Goal: Task Accomplishment & Management: Manage account settings

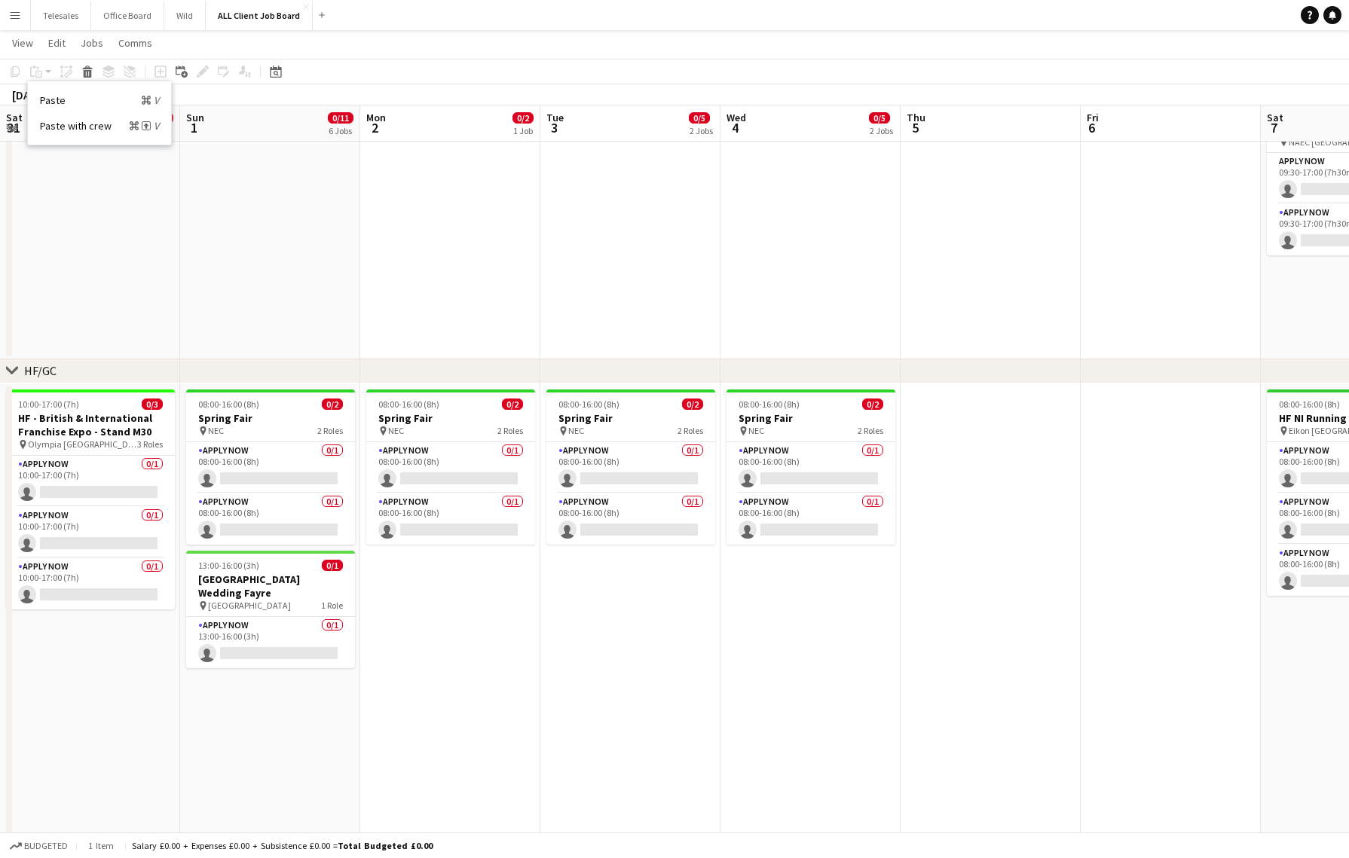
scroll to position [0, 512]
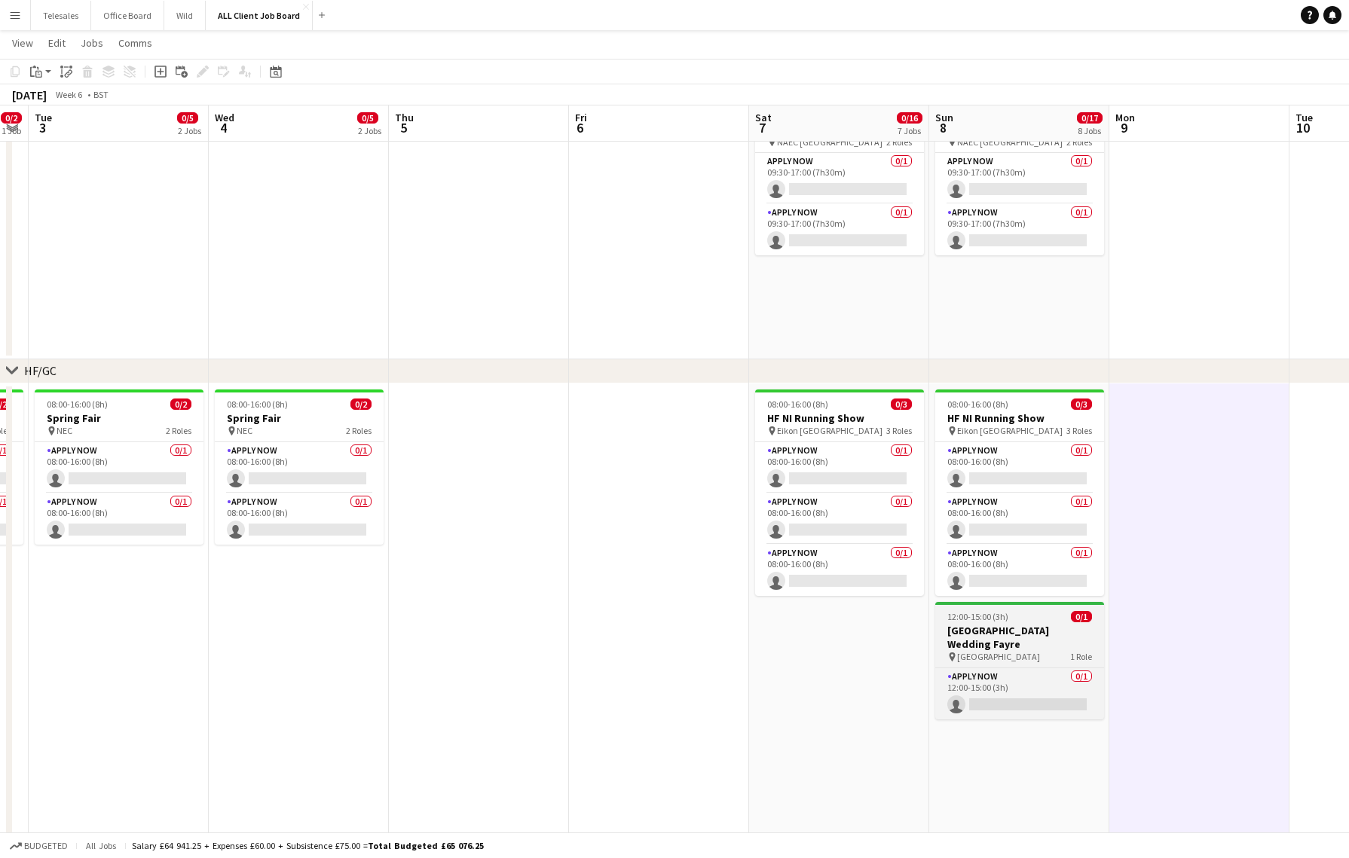
click at [982, 633] on h3 "[GEOGRAPHIC_DATA] Wedding Fayre" at bounding box center [1019, 637] width 169 height 27
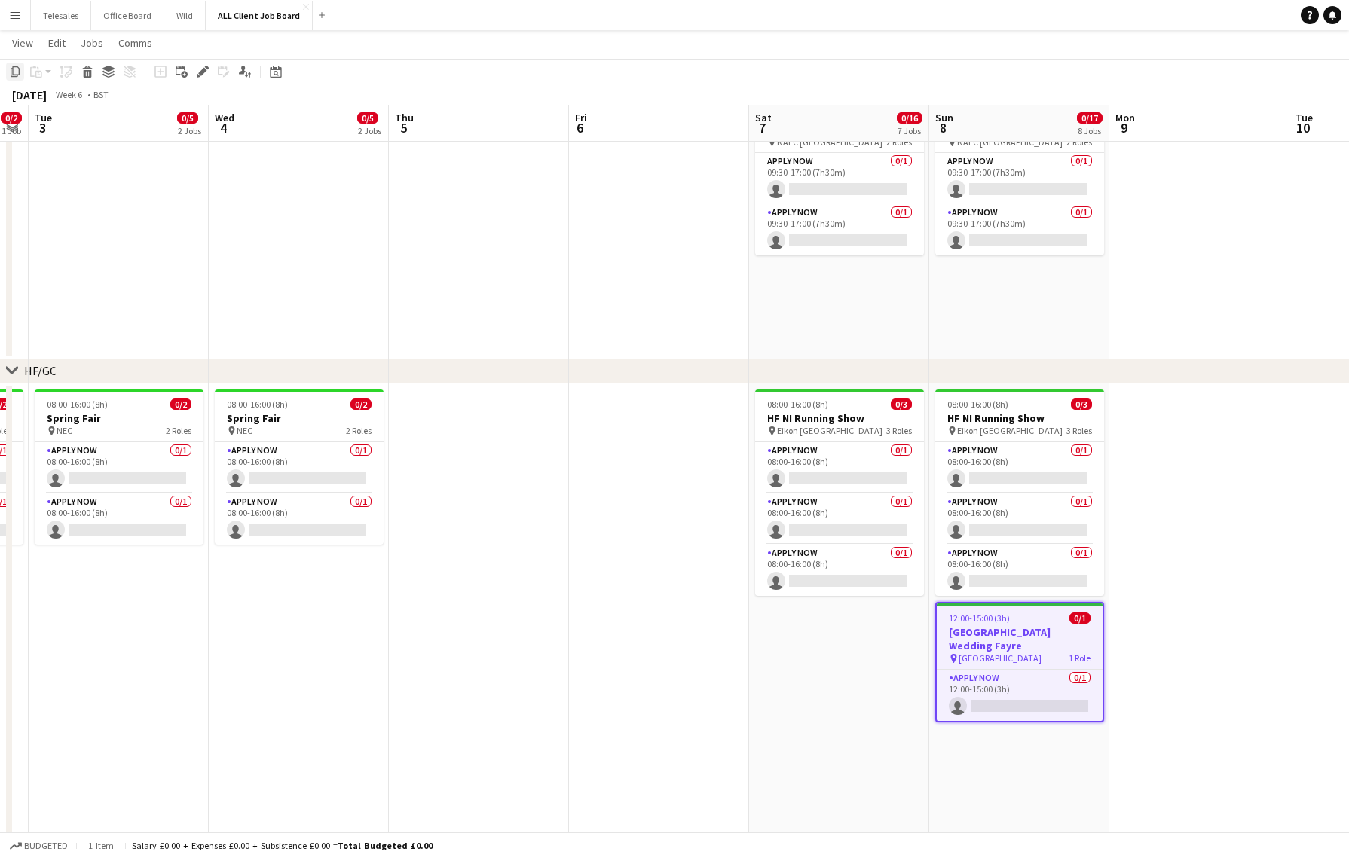
click at [15, 69] on icon "Copy" at bounding box center [15, 72] width 12 height 12
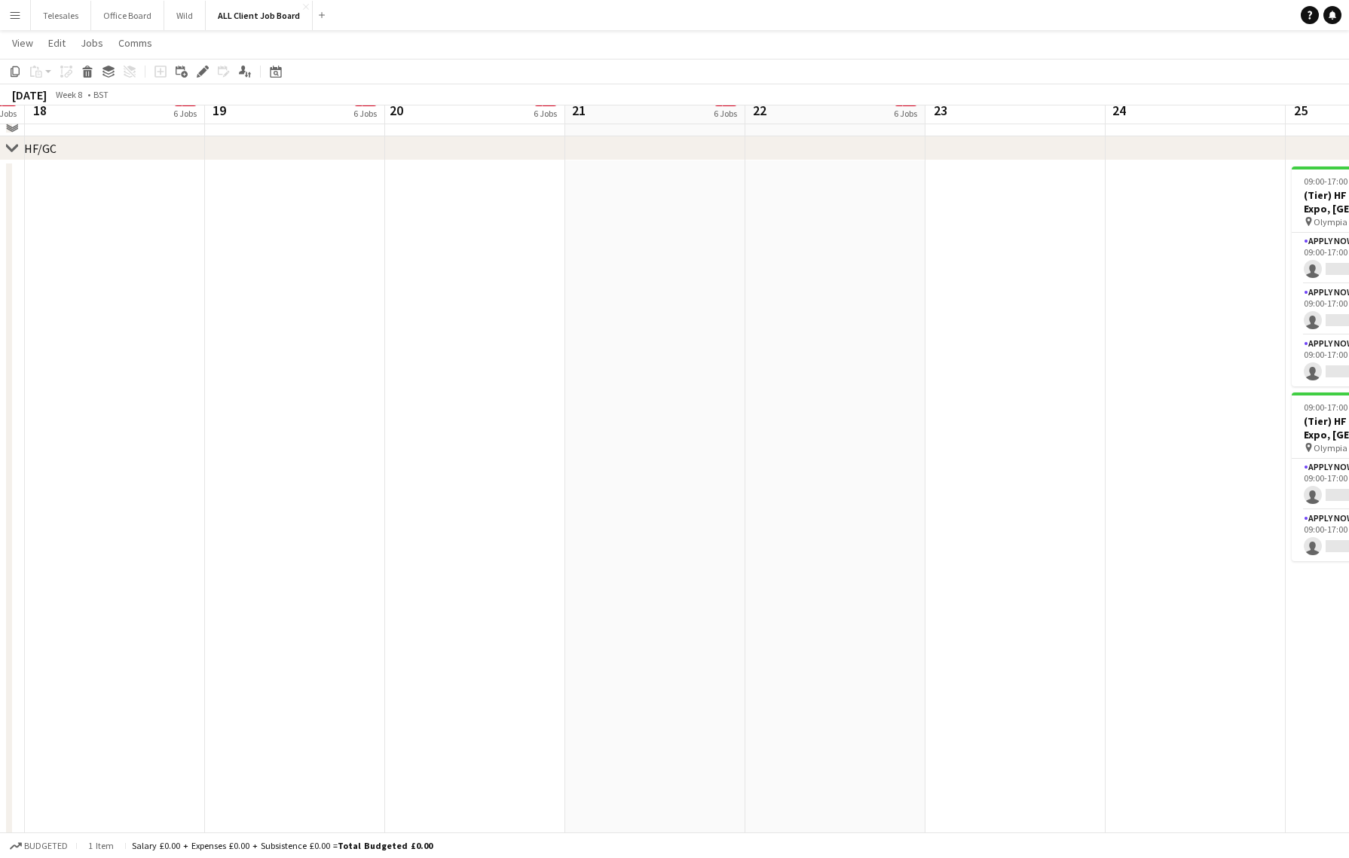
scroll to position [1315, 0]
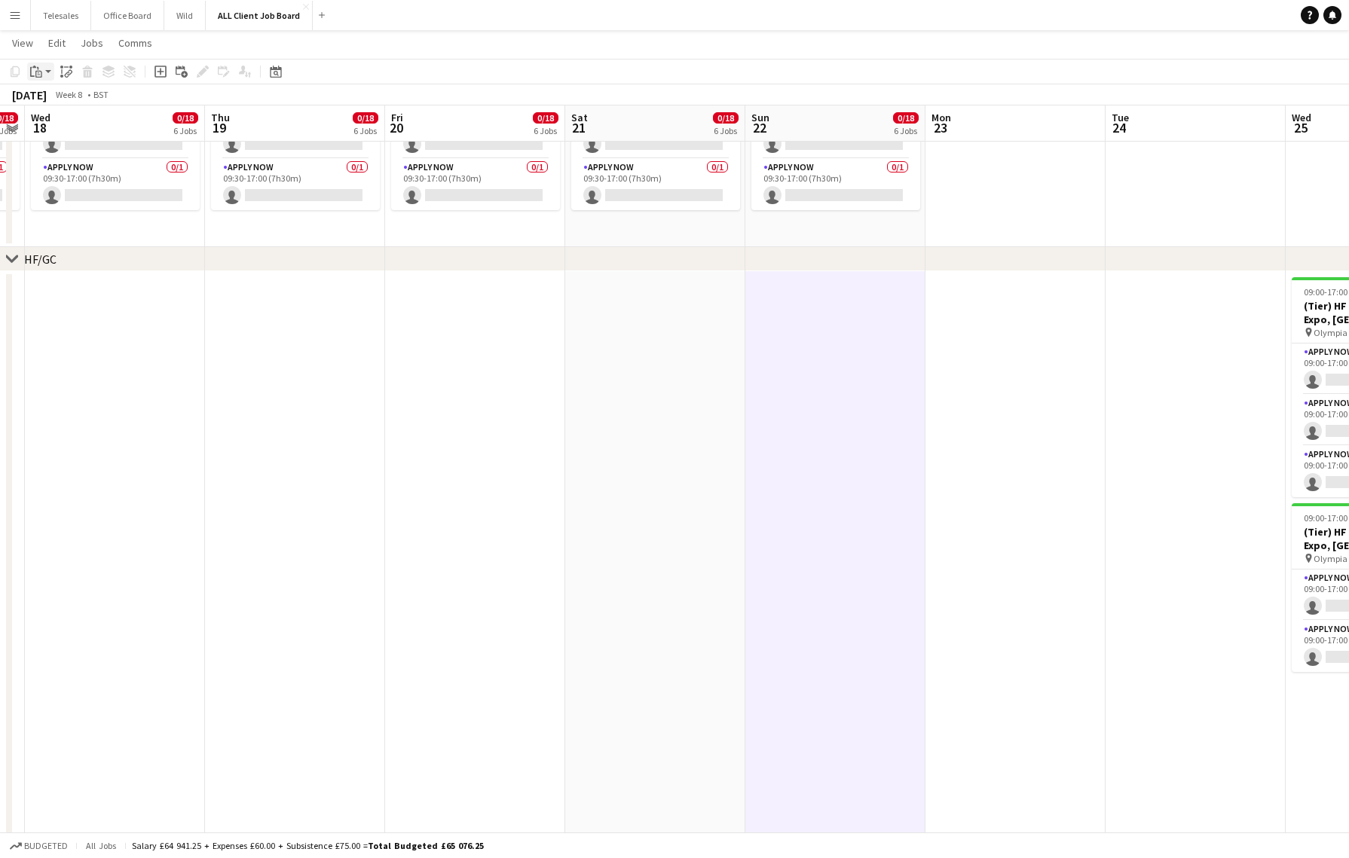
click at [40, 76] on icon "Paste" at bounding box center [36, 72] width 12 height 12
click at [75, 125] on link "Paste with crew Command Shift V" at bounding box center [99, 126] width 119 height 14
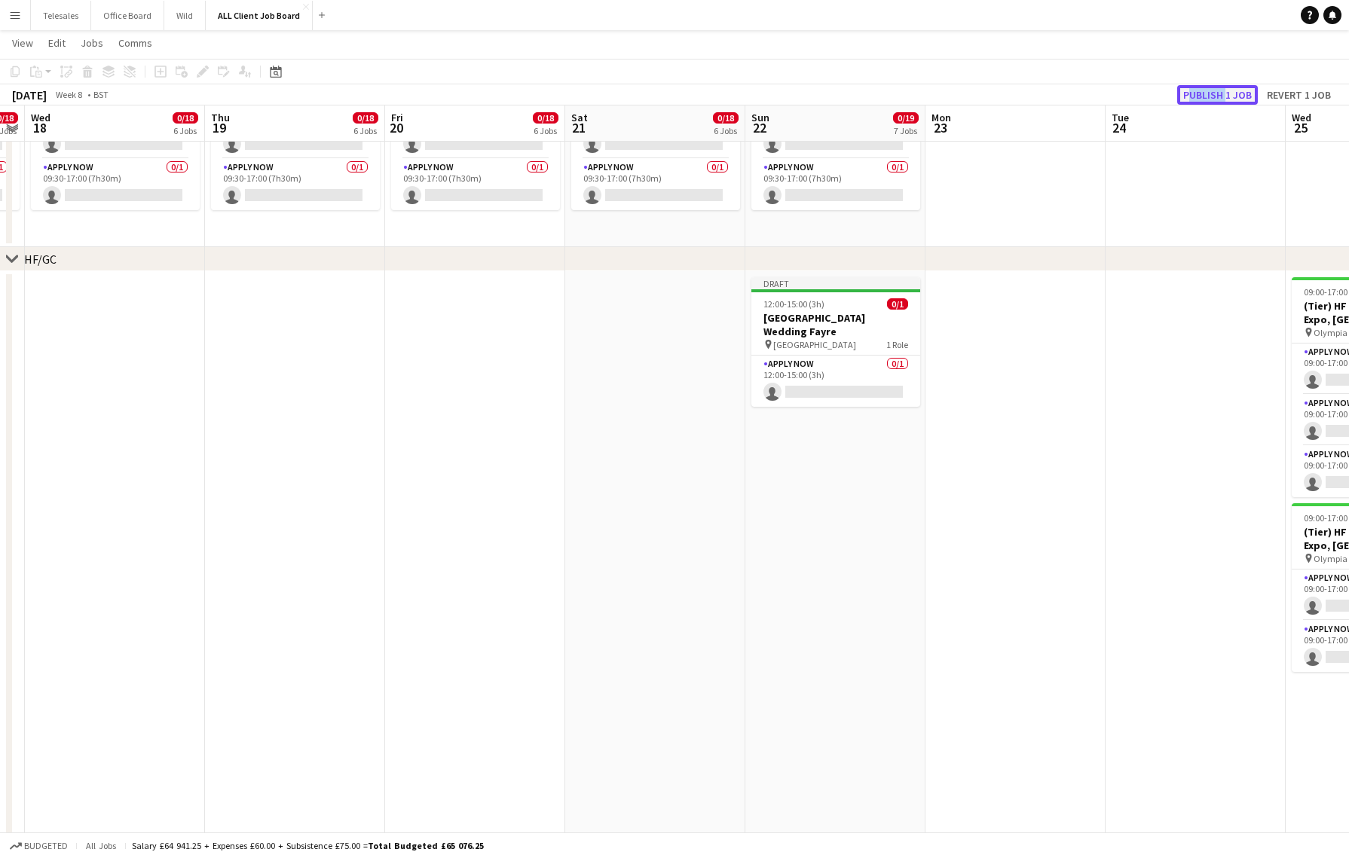
click at [1214, 92] on button "Publish 1 job" at bounding box center [1217, 95] width 81 height 20
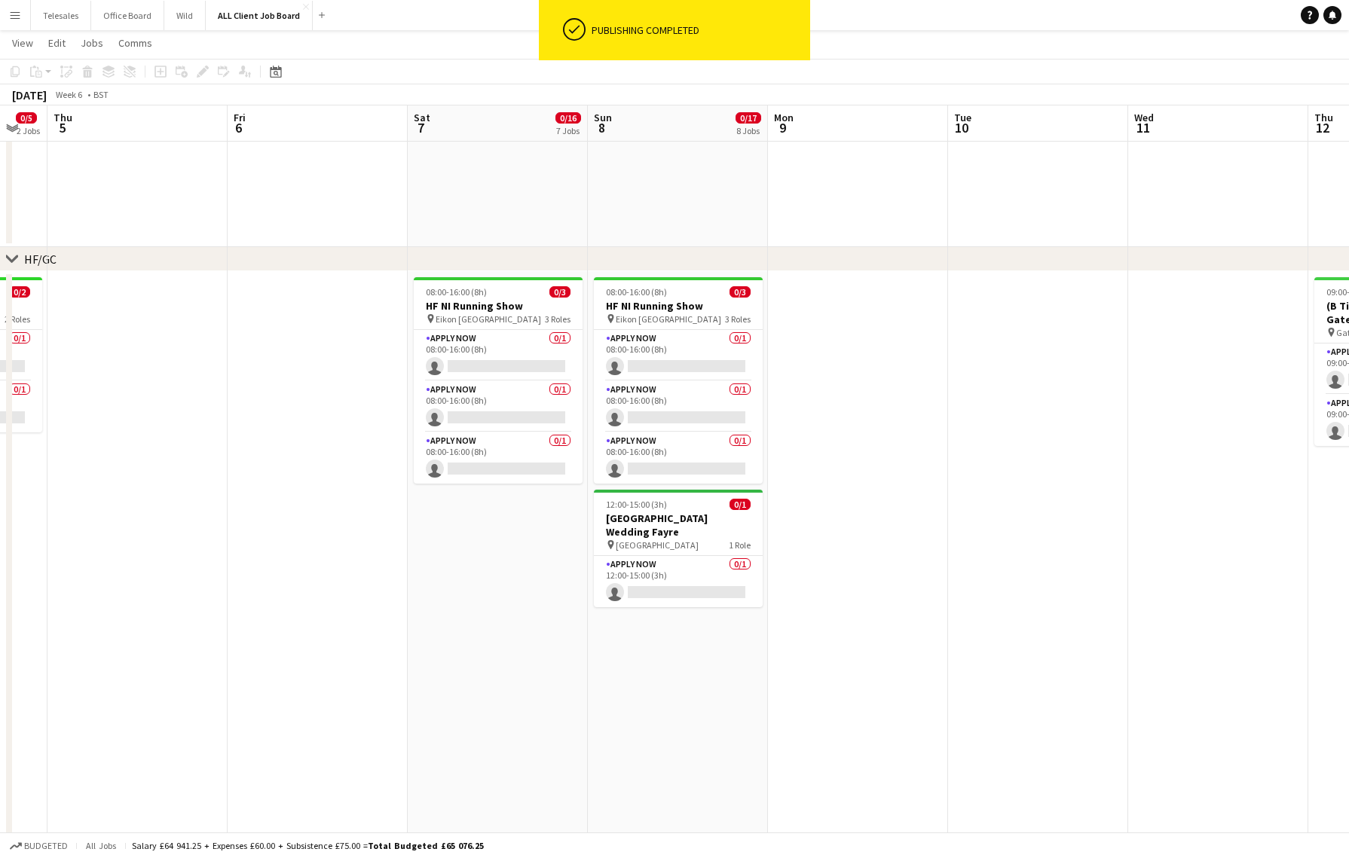
scroll to position [0, 353]
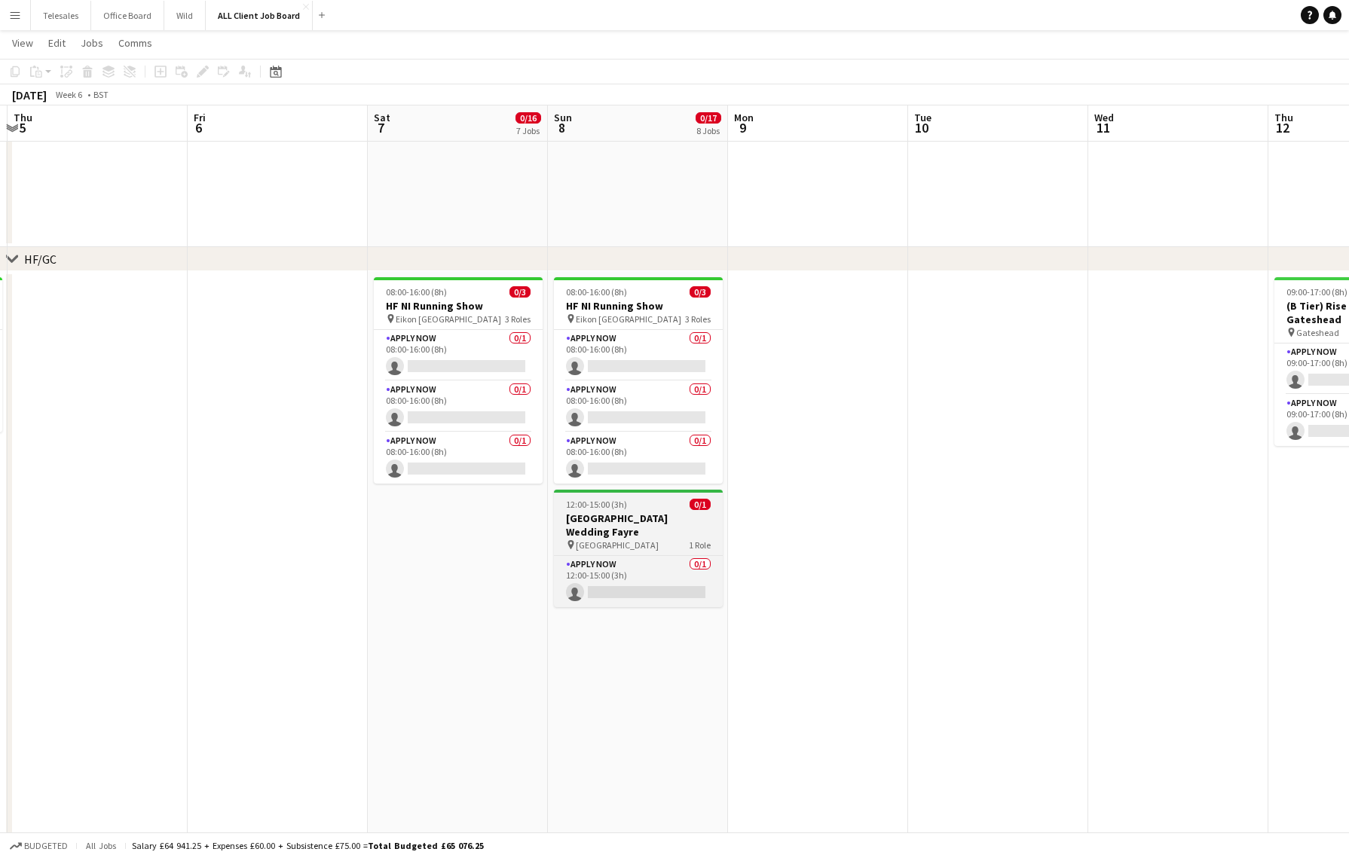
click at [644, 509] on div "12:00-15:00 (3h) 0/1" at bounding box center [638, 504] width 169 height 11
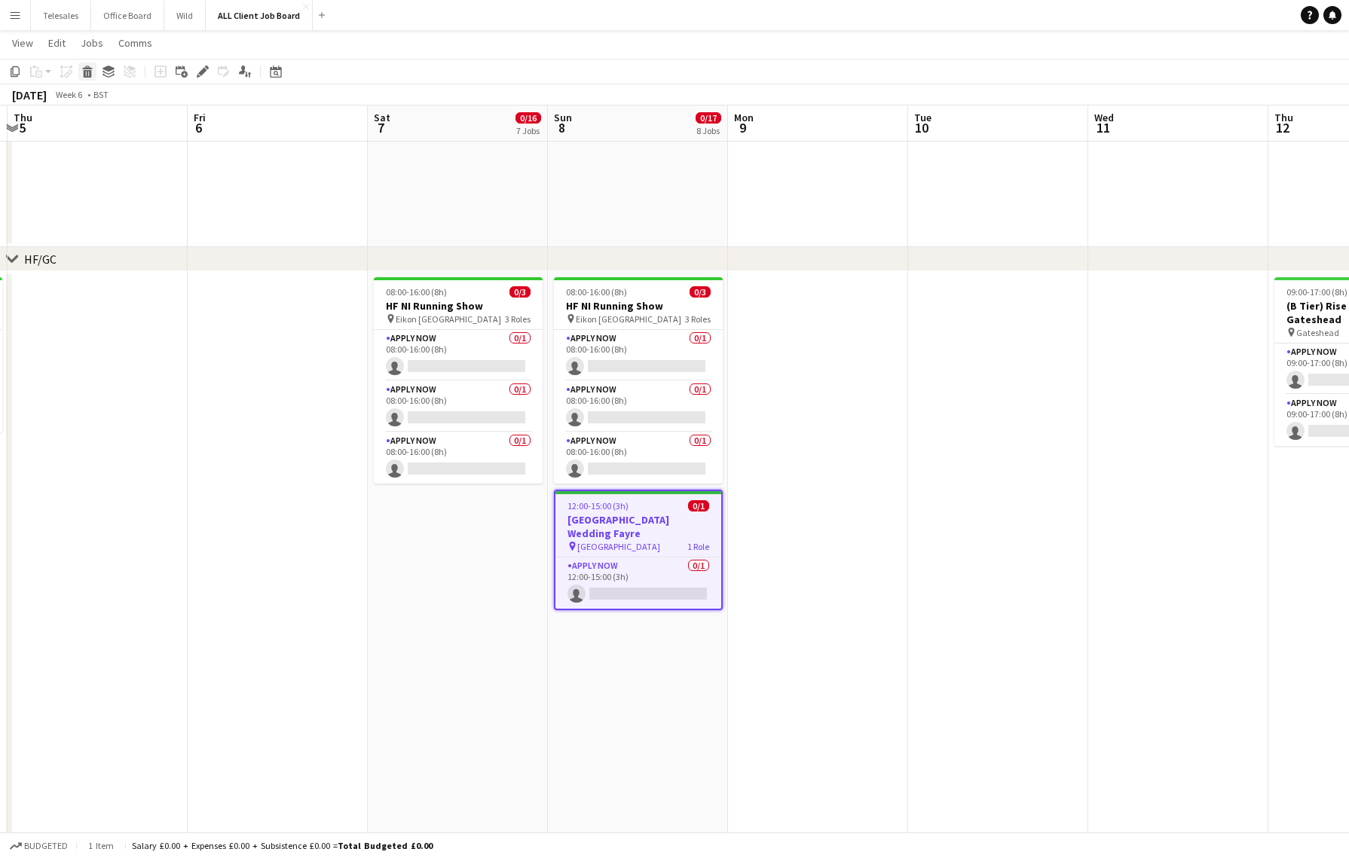
click at [91, 69] on icon at bounding box center [87, 68] width 10 height 4
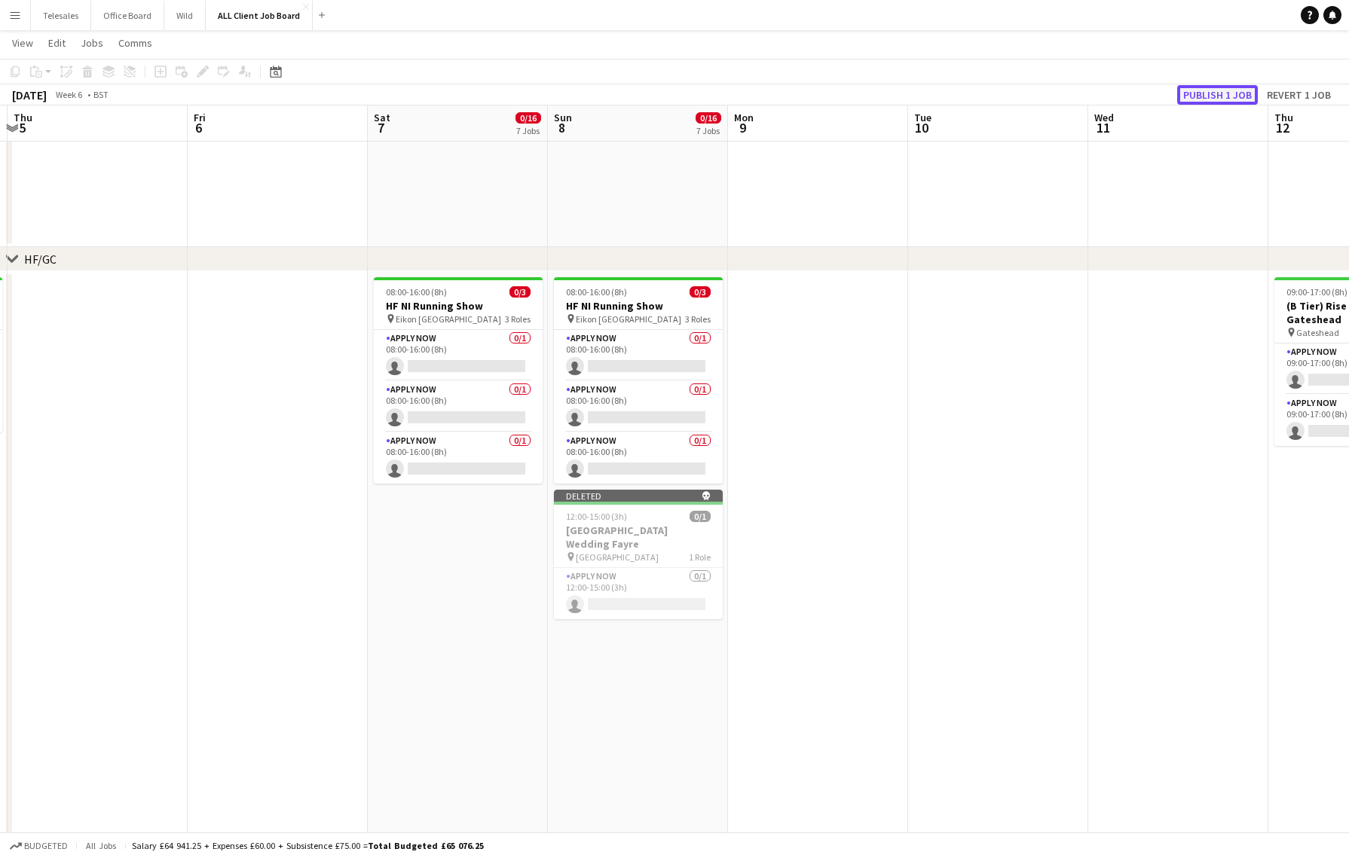
click at [1214, 90] on button "Publish 1 job" at bounding box center [1217, 95] width 81 height 20
